Goal: Navigation & Orientation: Find specific page/section

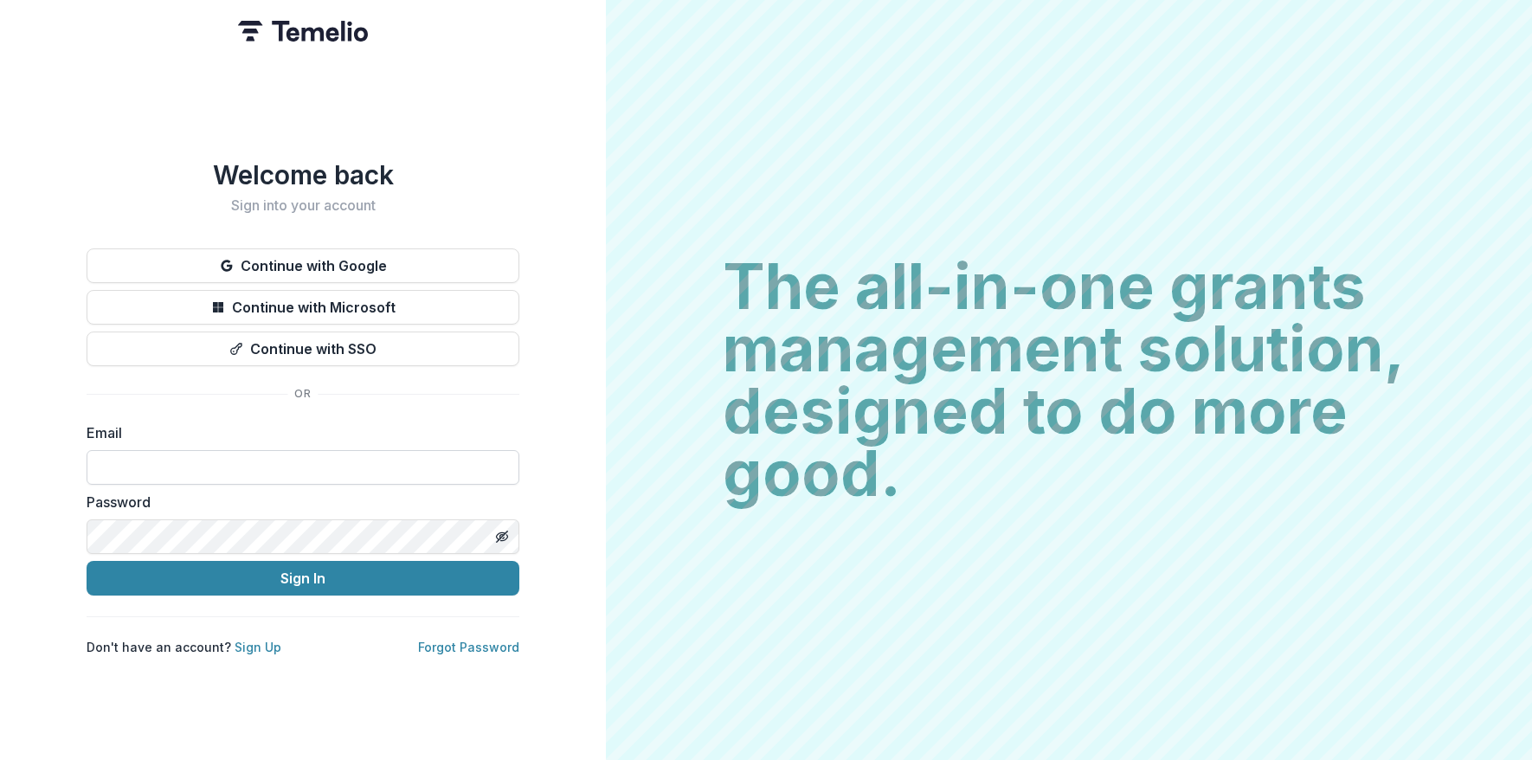
click at [217, 464] on input at bounding box center [303, 467] width 433 height 35
type input "**********"
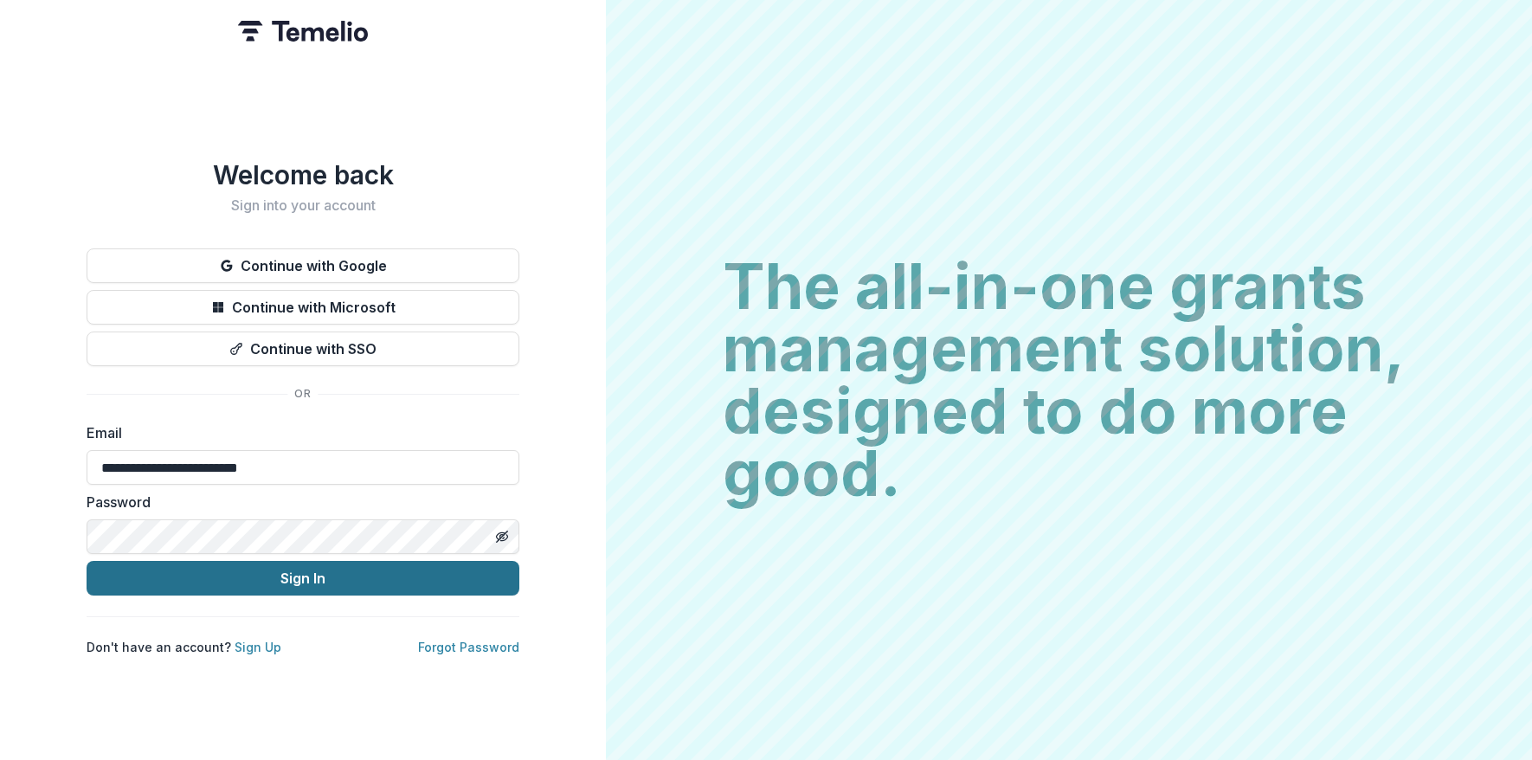
click at [240, 579] on button "Sign In" at bounding box center [303, 578] width 433 height 35
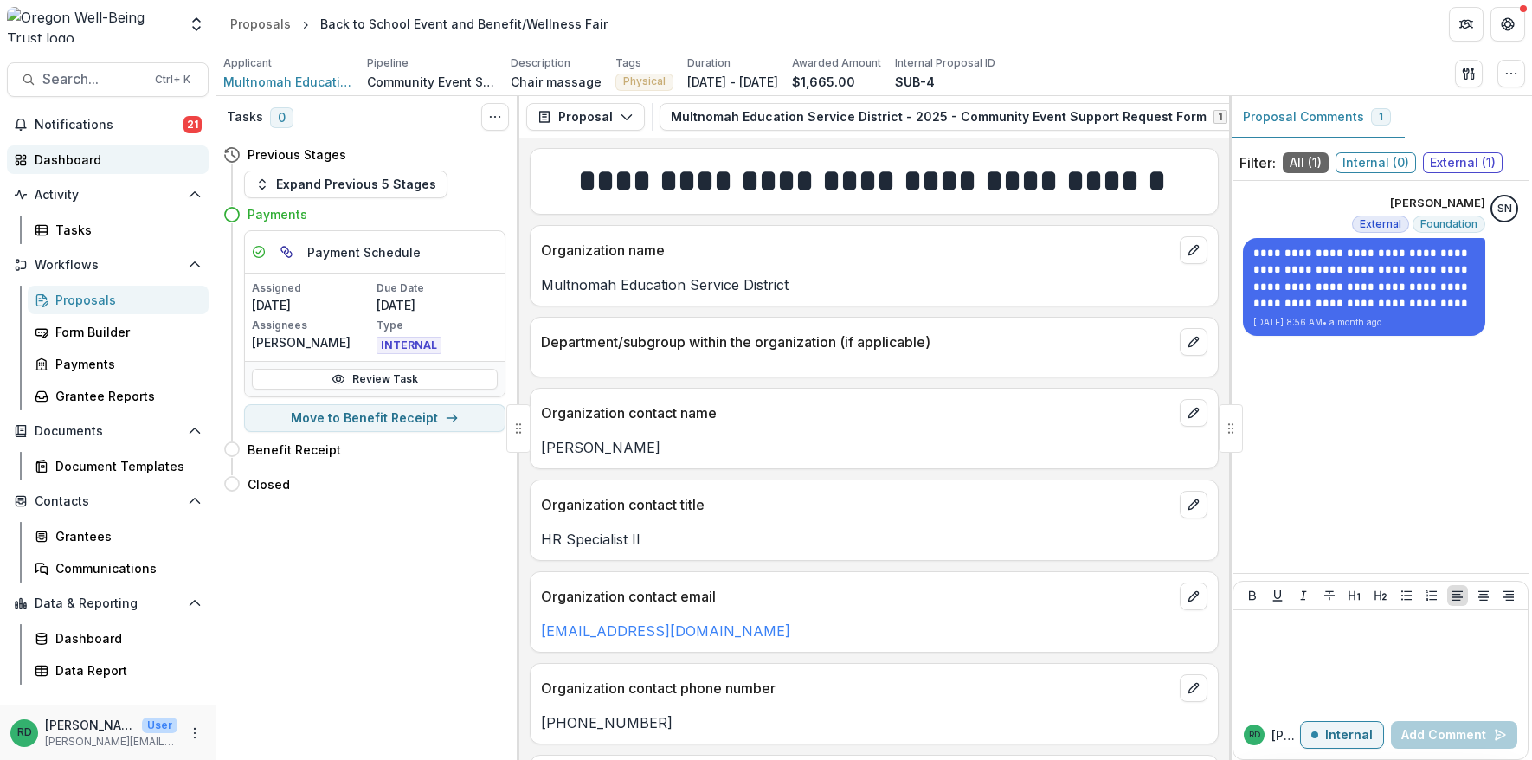
click at [116, 161] on div "Dashboard" at bounding box center [115, 160] width 160 height 18
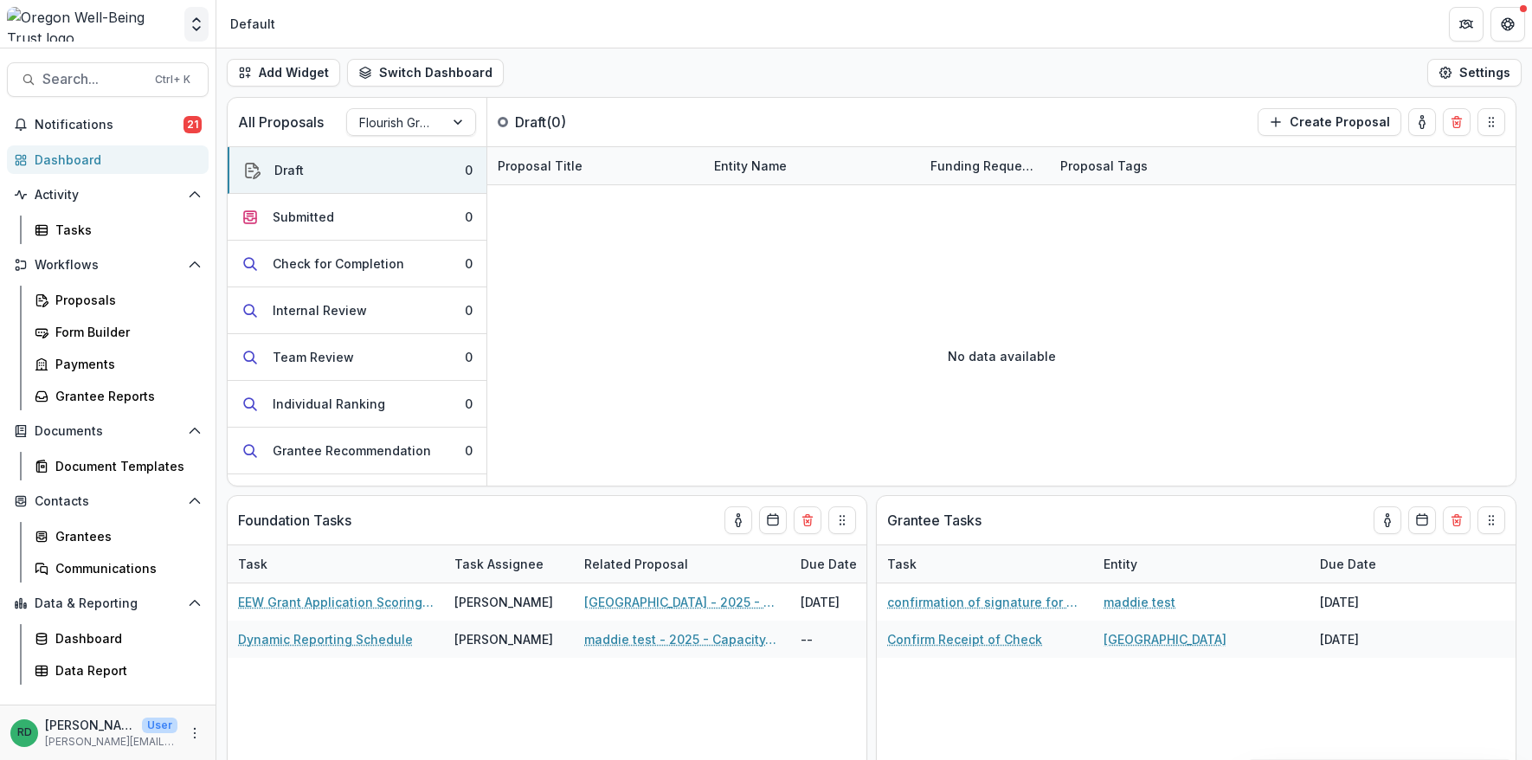
click at [190, 20] on icon "Open entity switcher" at bounding box center [196, 24] width 17 height 17
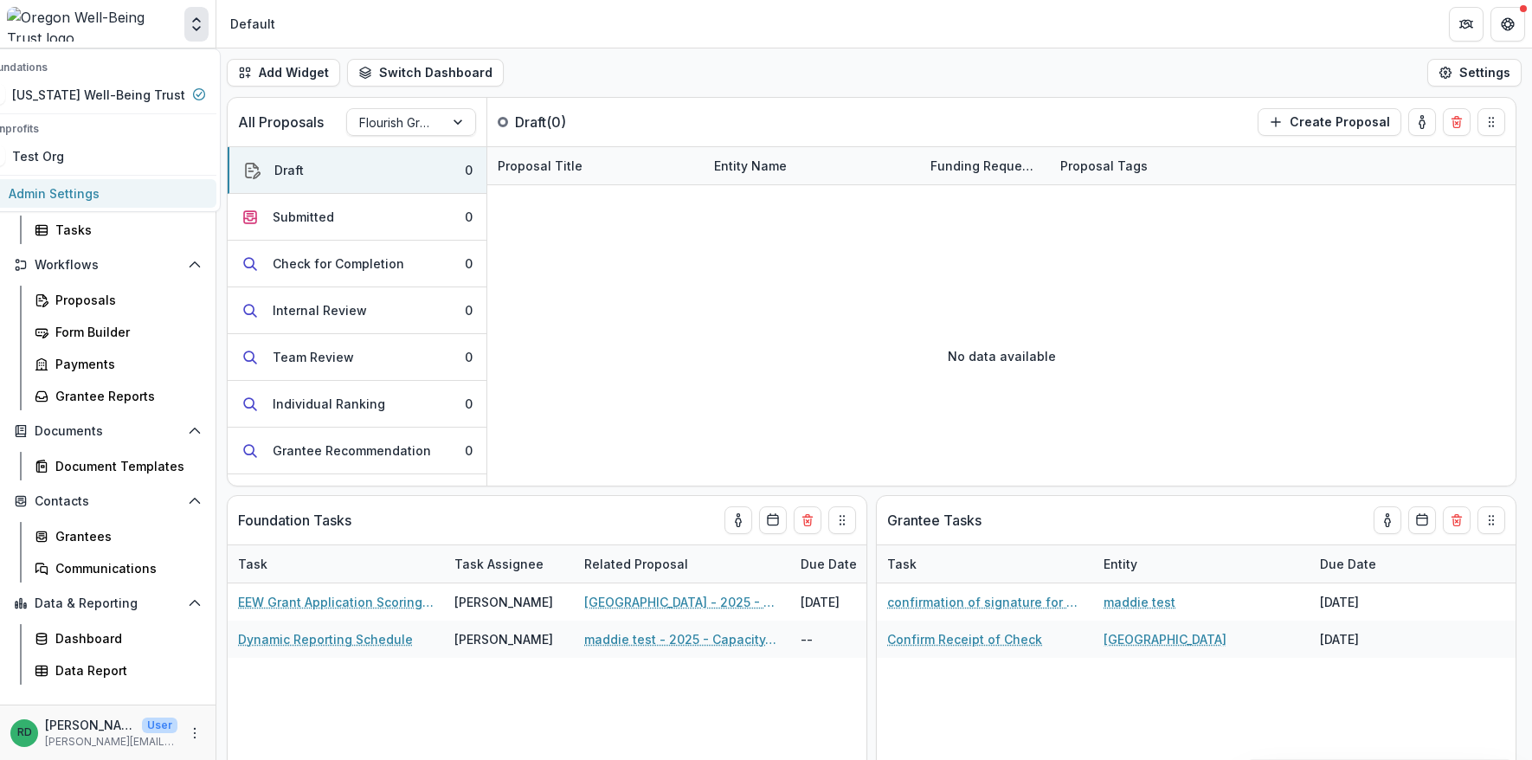
click at [89, 197] on link "Admin Settings" at bounding box center [95, 193] width 242 height 29
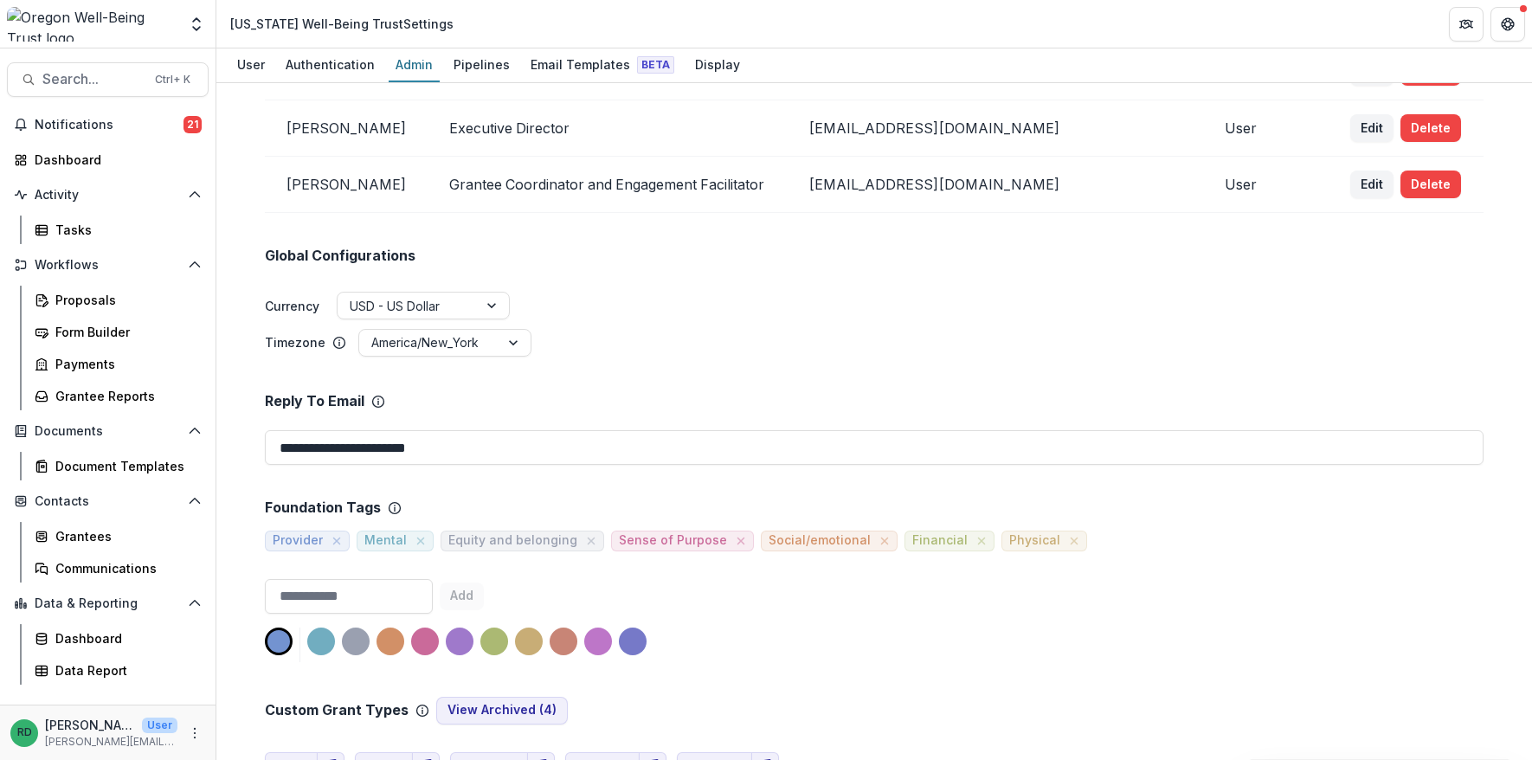
scroll to position [346, 0]
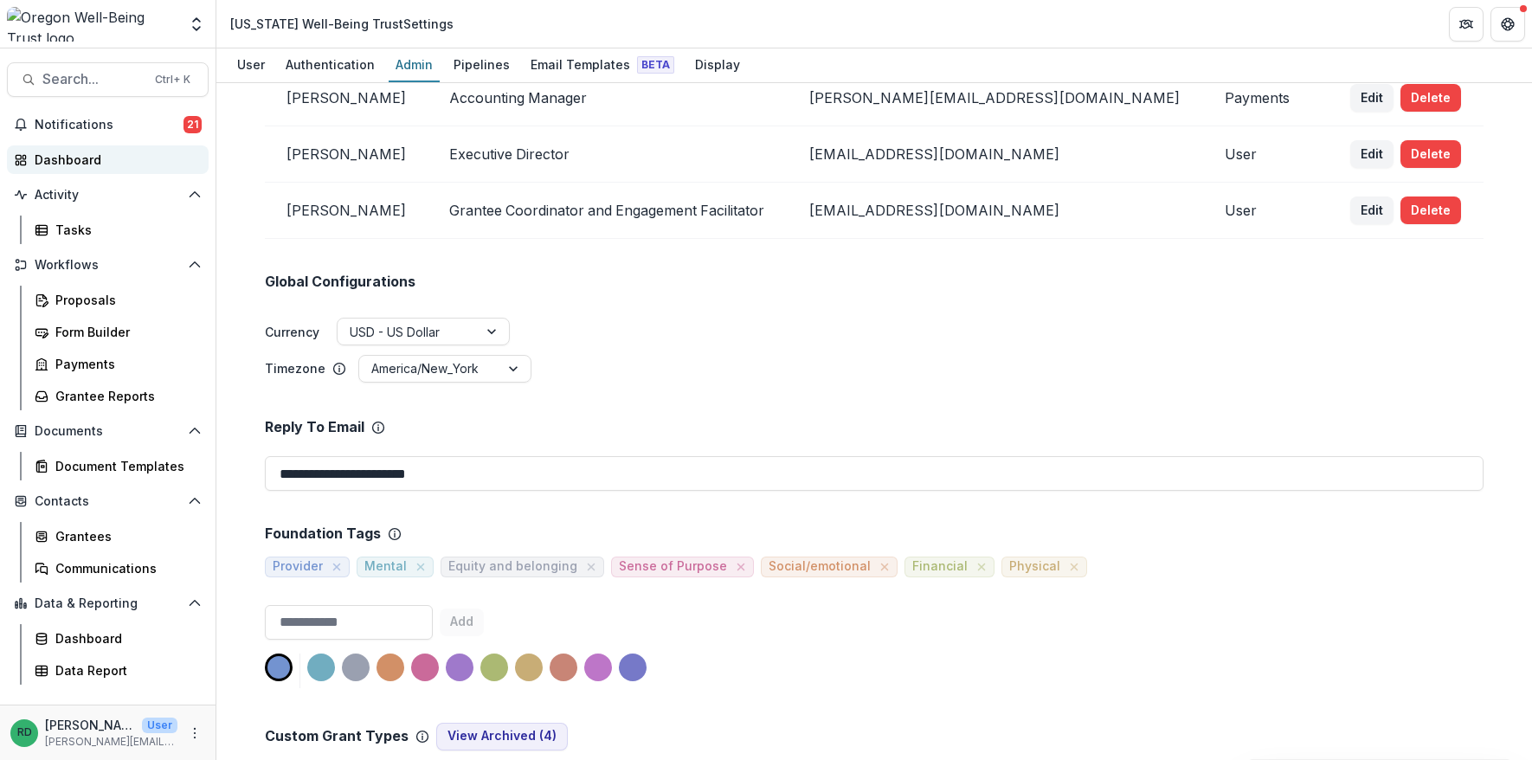
click at [73, 155] on div "Dashboard" at bounding box center [115, 160] width 160 height 18
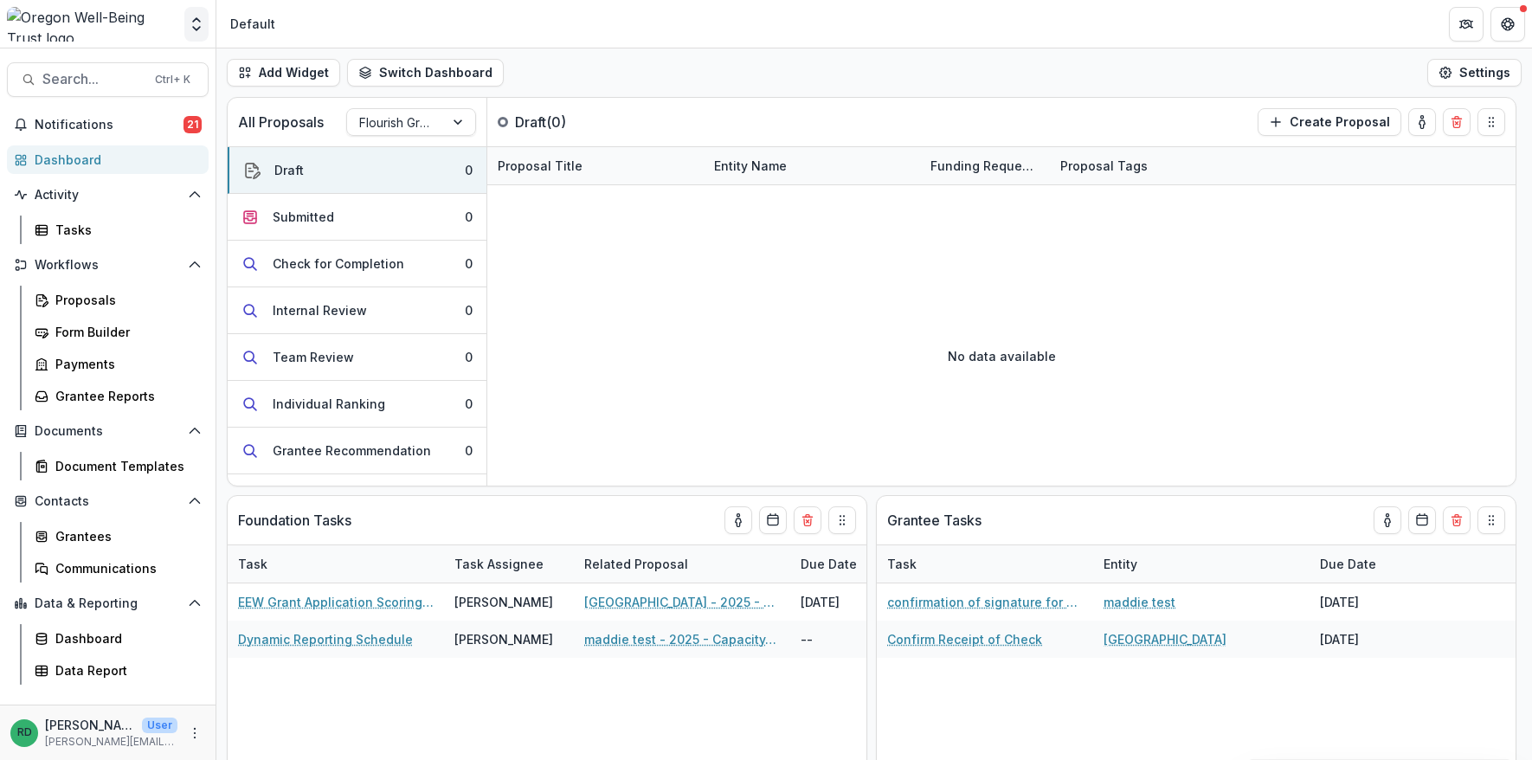
click at [195, 21] on polyline "Open entity switcher" at bounding box center [196, 19] width 7 height 3
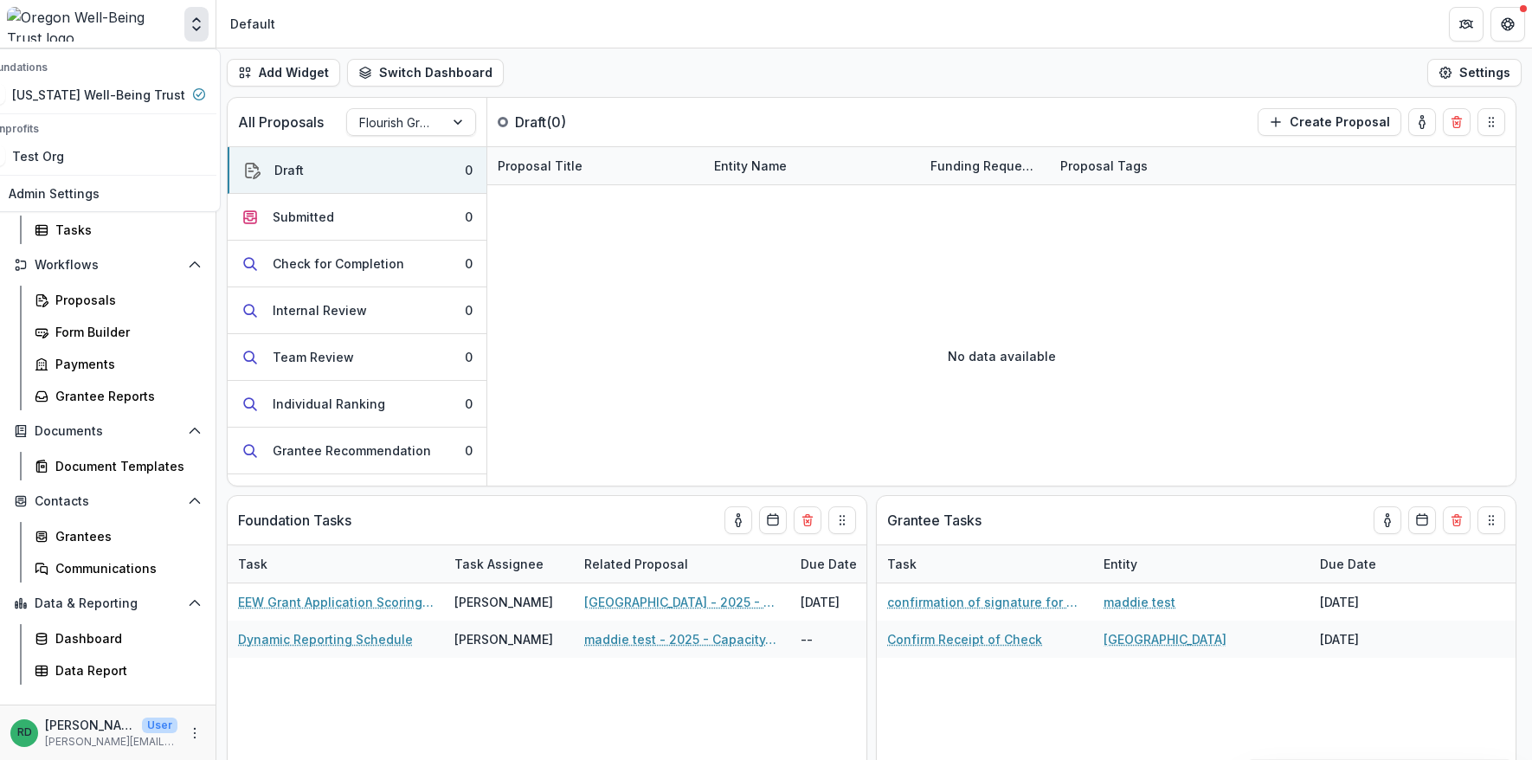
click at [199, 29] on icon "Open entity switcher" at bounding box center [196, 24] width 17 height 17
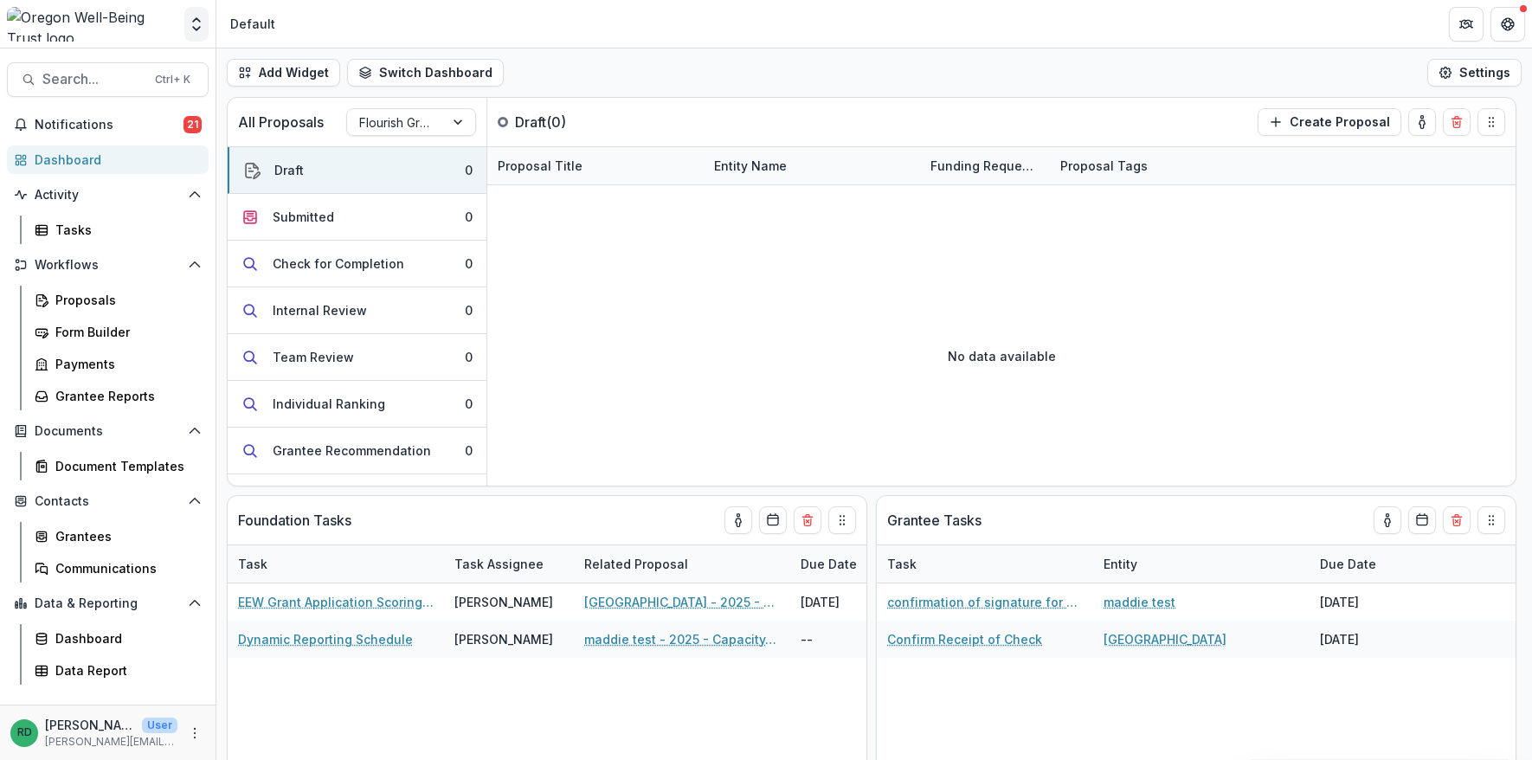
click at [199, 29] on icon "Open entity switcher" at bounding box center [196, 24] width 17 height 17
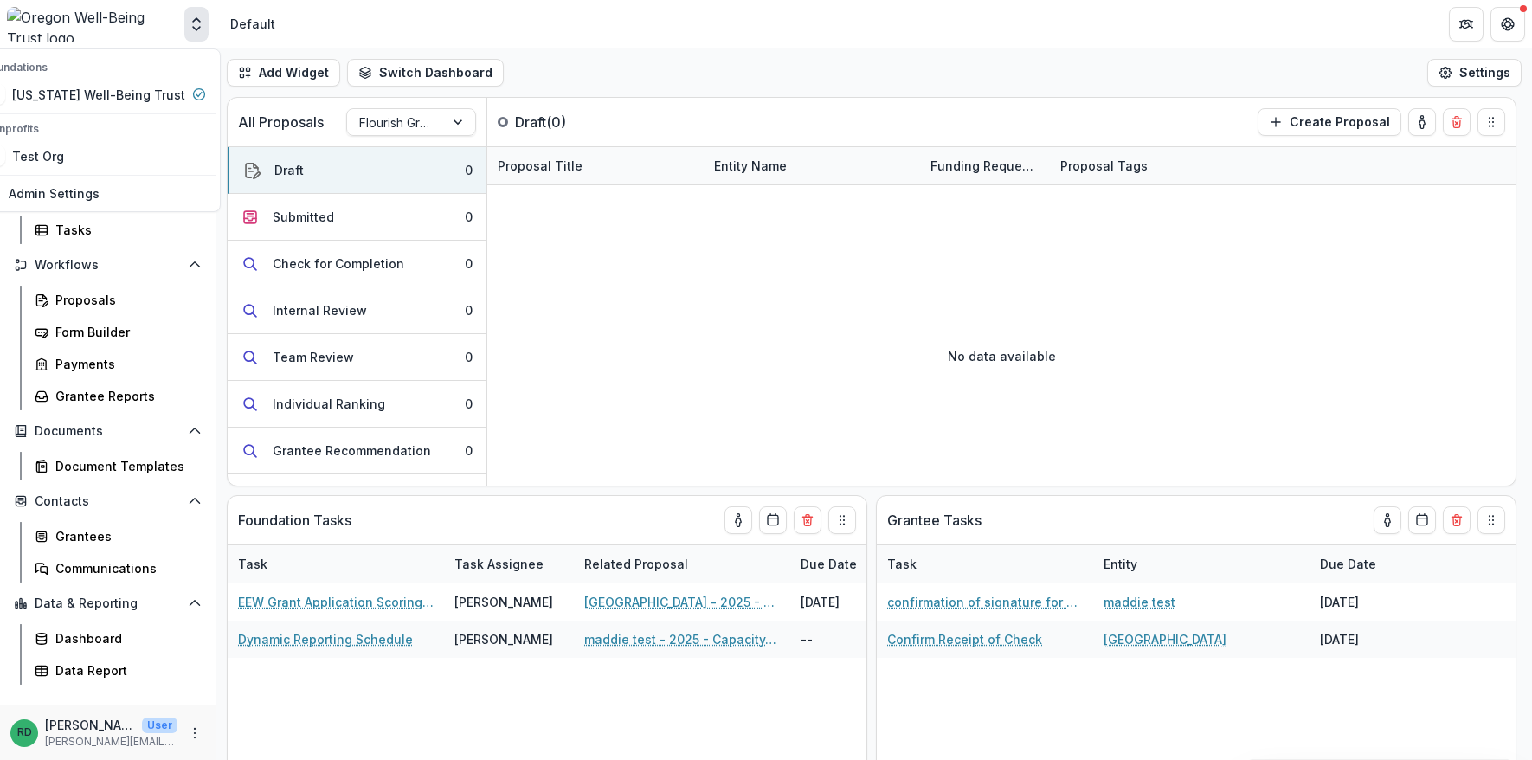
click at [199, 29] on icon "Open entity switcher" at bounding box center [196, 24] width 17 height 17
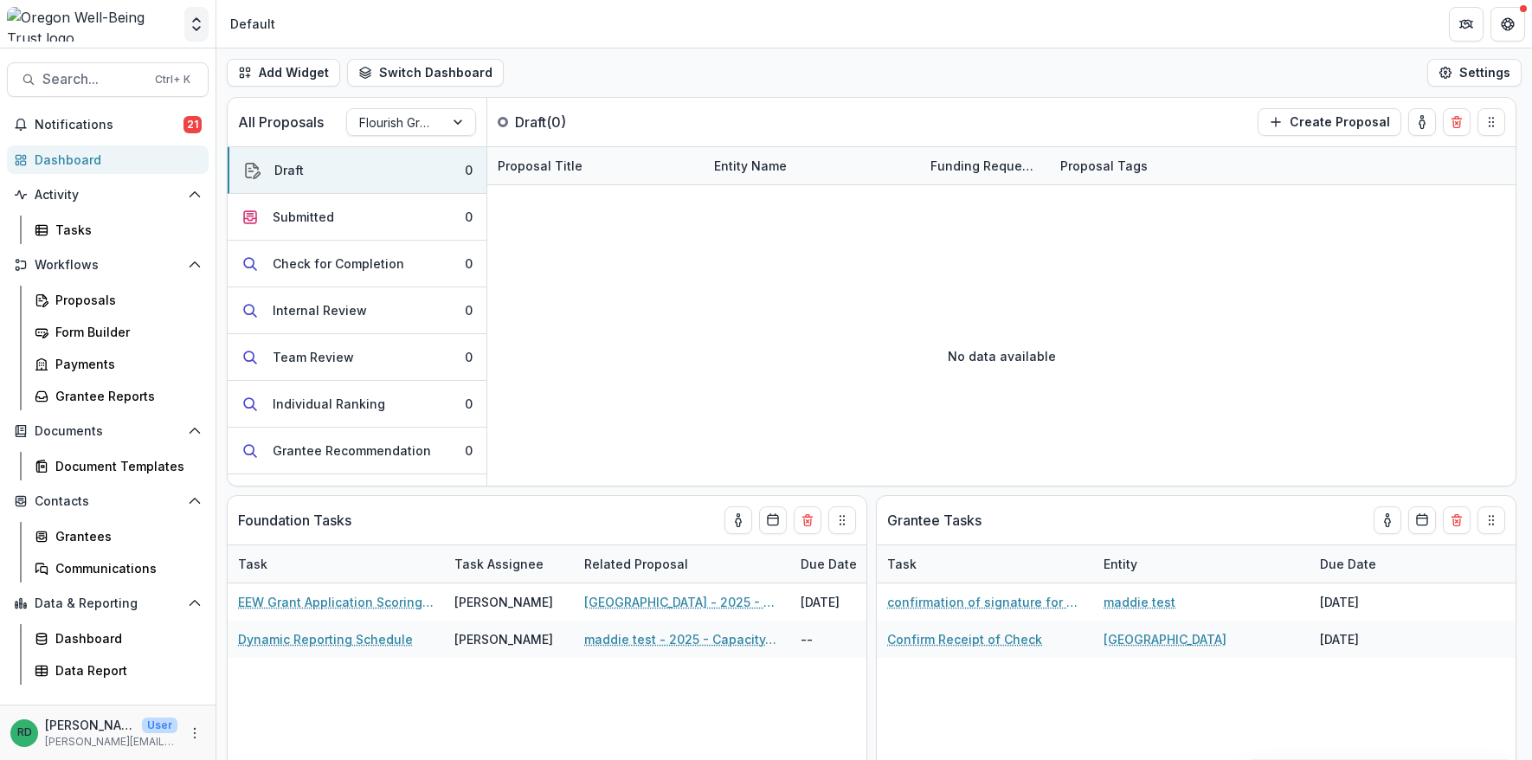
click at [196, 25] on icon "Open entity switcher" at bounding box center [196, 24] width 17 height 17
